Goal: Information Seeking & Learning: Find specific page/section

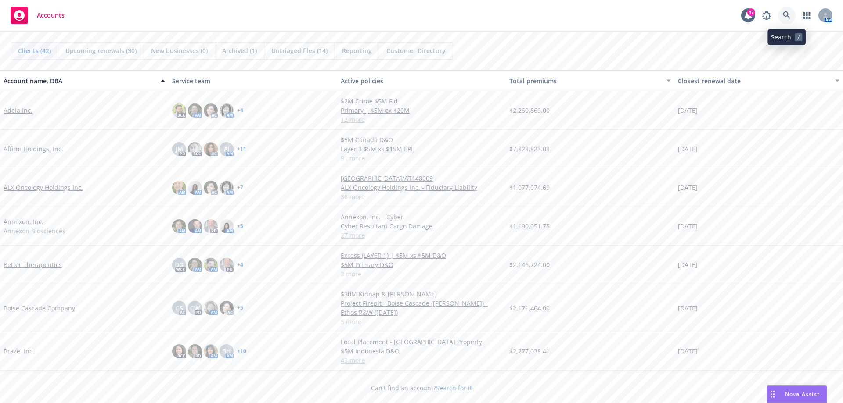
click at [785, 15] on icon at bounding box center [787, 15] width 8 height 8
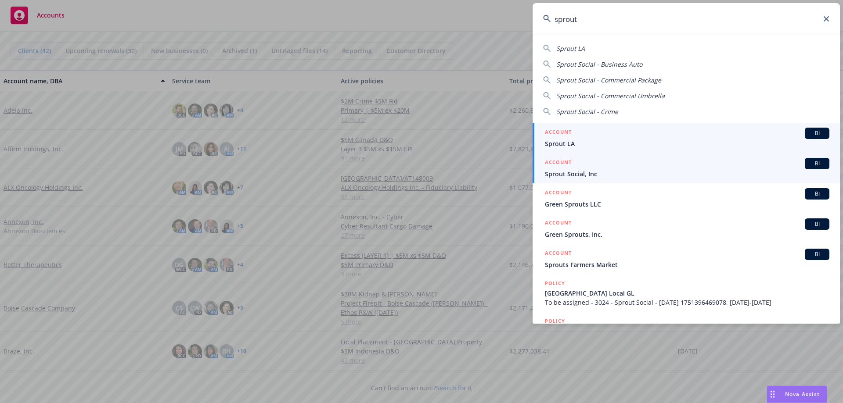
type input "sprout"
click at [569, 176] on span "Sprout Social, Inc" at bounding box center [687, 173] width 284 height 9
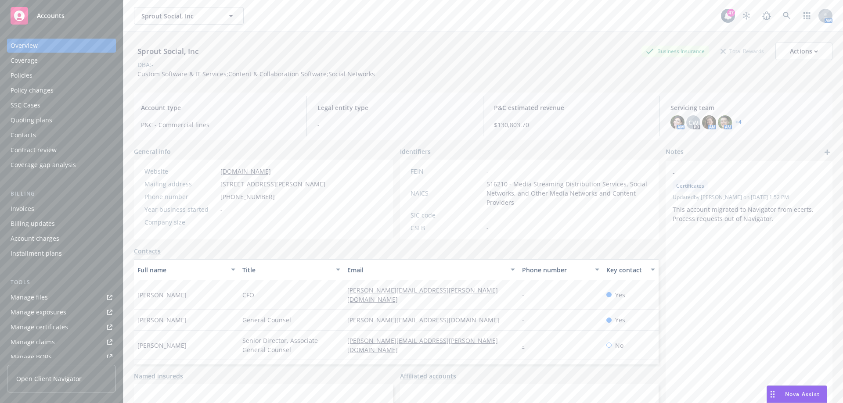
click at [26, 79] on div "Policies" at bounding box center [22, 75] width 22 height 14
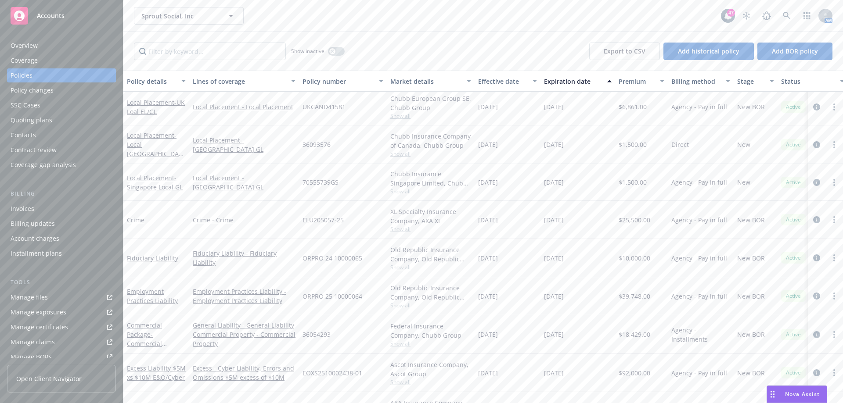
scroll to position [44, 0]
click at [142, 218] on link "Crime" at bounding box center [136, 218] width 18 height 8
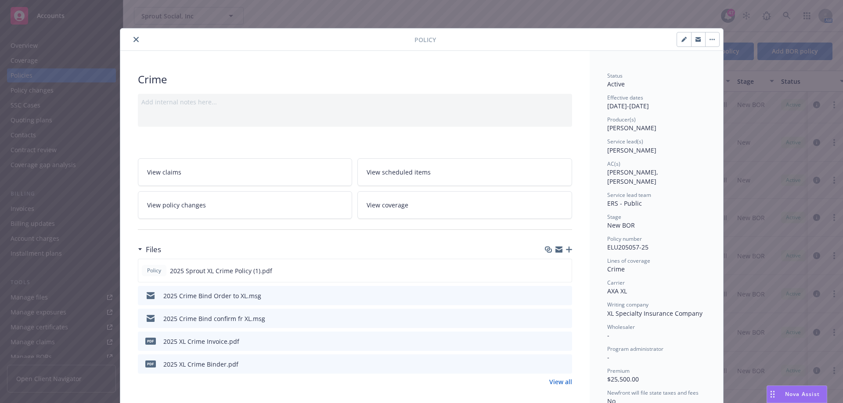
click at [133, 42] on button "close" at bounding box center [136, 39] width 11 height 11
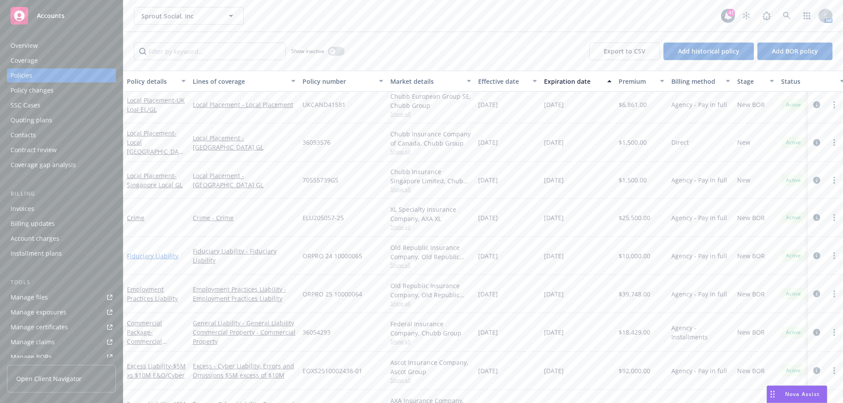
click at [152, 257] on link "Fiduciary Liability" at bounding box center [152, 256] width 51 height 8
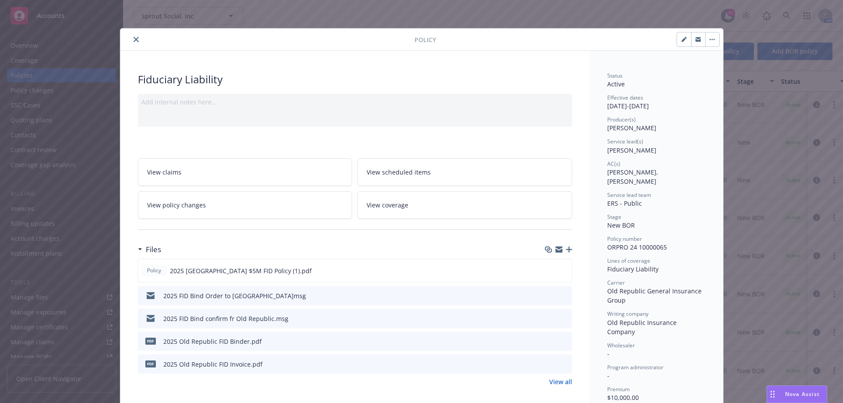
click at [133, 40] on icon "close" at bounding box center [135, 39] width 5 height 5
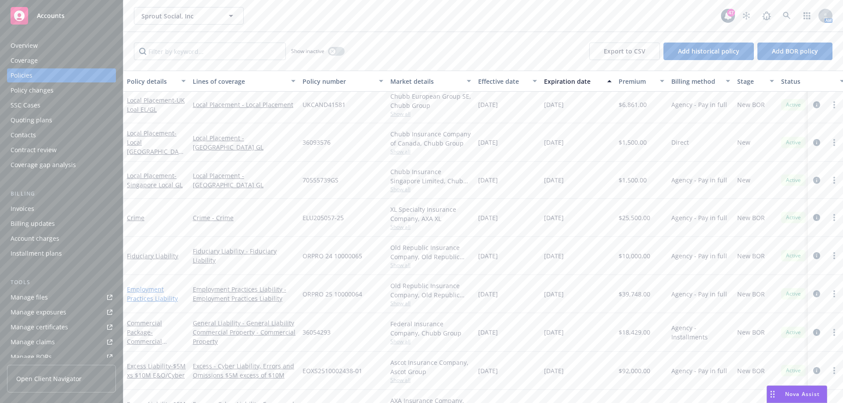
click at [153, 290] on link "Employment Practices Liability" at bounding box center [152, 294] width 51 height 18
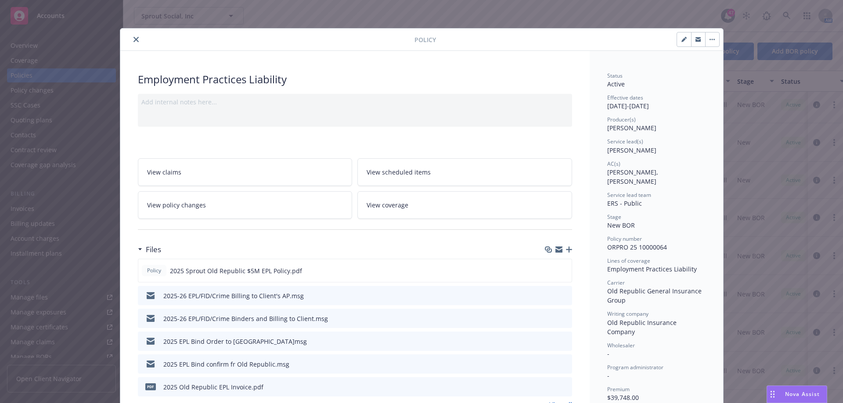
click at [131, 36] on button "close" at bounding box center [136, 39] width 11 height 11
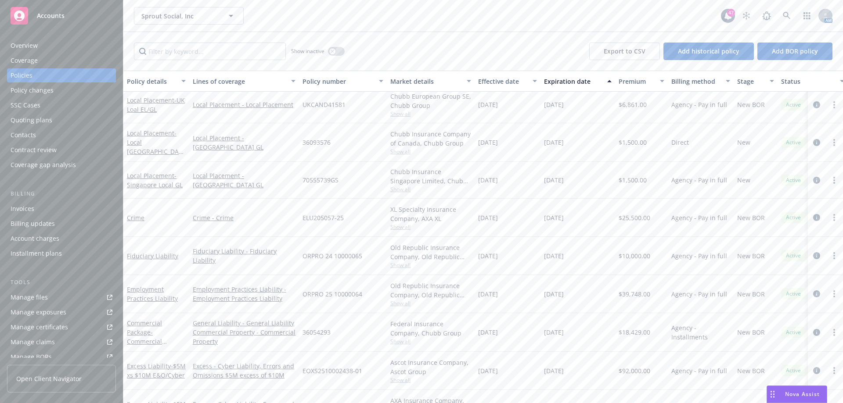
click at [61, 14] on span "Accounts" at bounding box center [51, 15] width 28 height 7
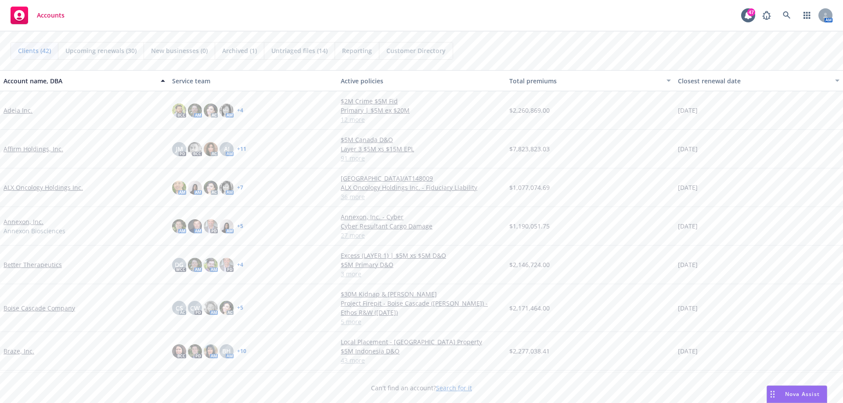
click at [359, 50] on span "Reporting" at bounding box center [357, 50] width 30 height 9
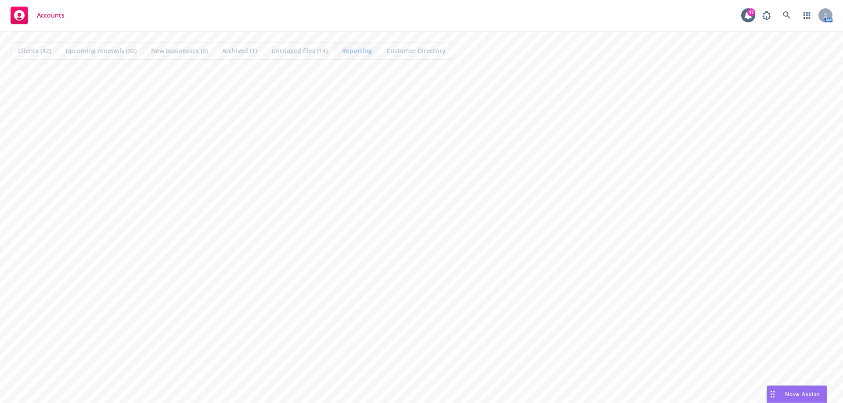
click at [42, 54] on span "Clients (42)" at bounding box center [34, 50] width 33 height 9
